Goal: Transaction & Acquisition: Register for event/course

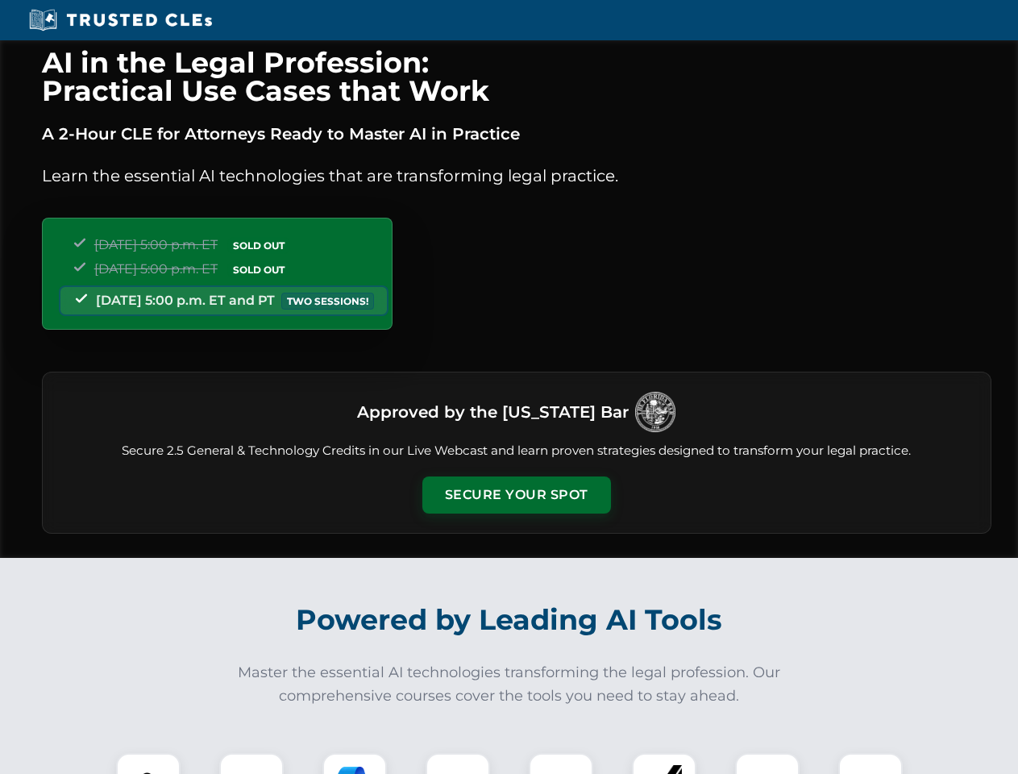
click at [516, 495] on button "Secure Your Spot" at bounding box center [517, 495] width 189 height 37
click at [148, 764] on img at bounding box center [148, 785] width 47 height 47
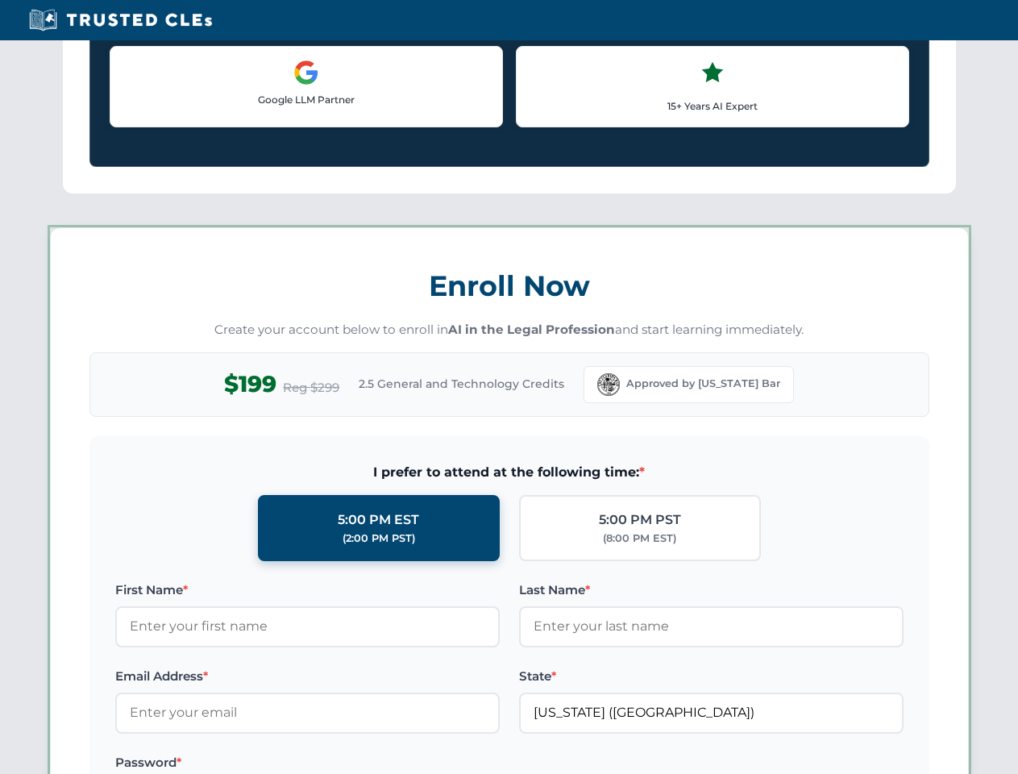
click at [355, 764] on label "Password *" at bounding box center [307, 762] width 385 height 19
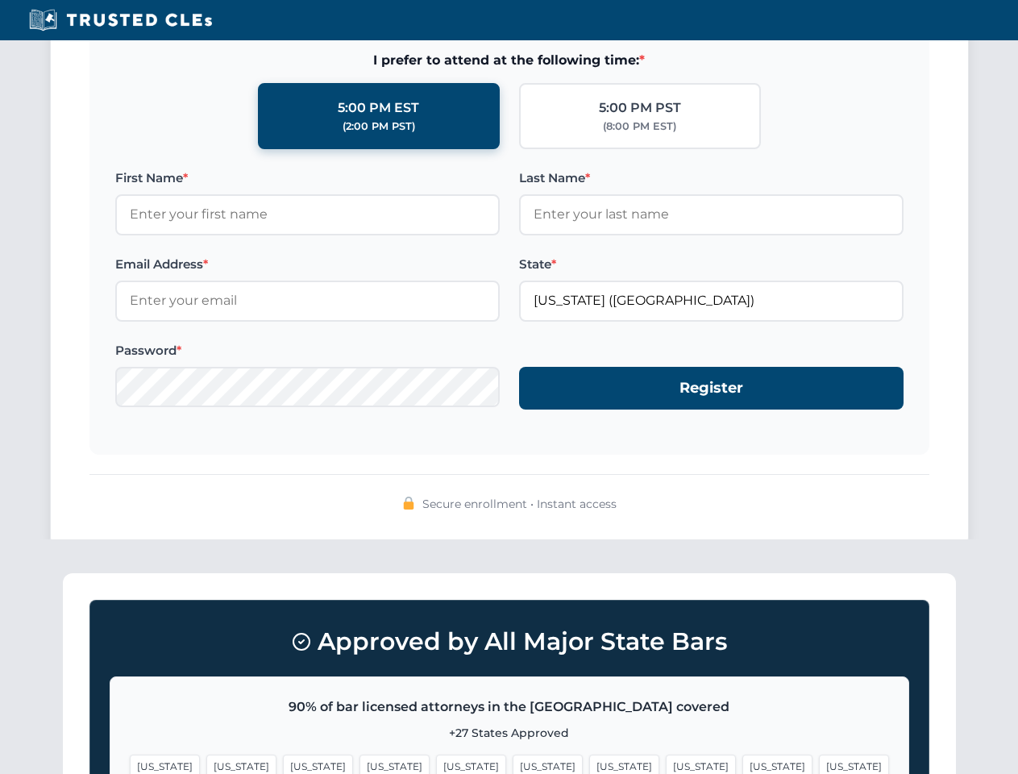
click at [743, 764] on span "[US_STATE]" at bounding box center [778, 766] width 70 height 23
